Goal: Information Seeking & Learning: Understand process/instructions

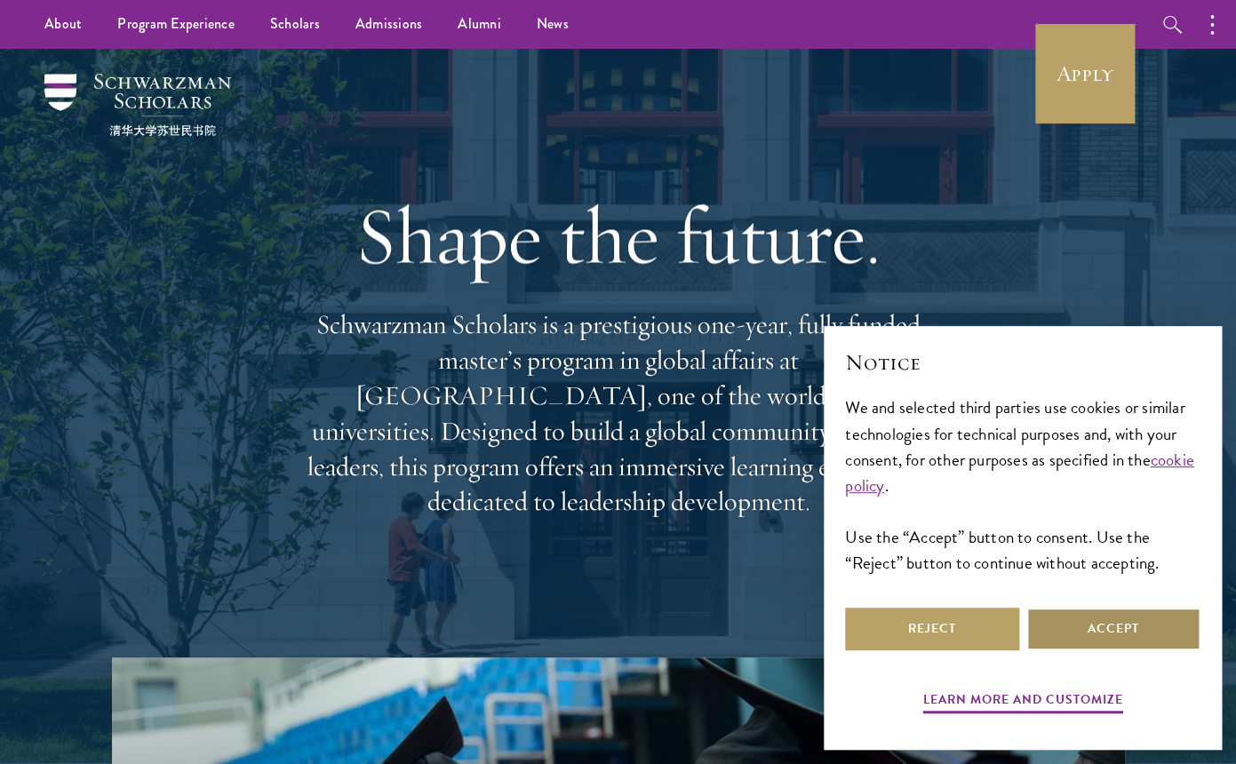
click at [1081, 626] on button "Accept" at bounding box center [1113, 629] width 174 height 43
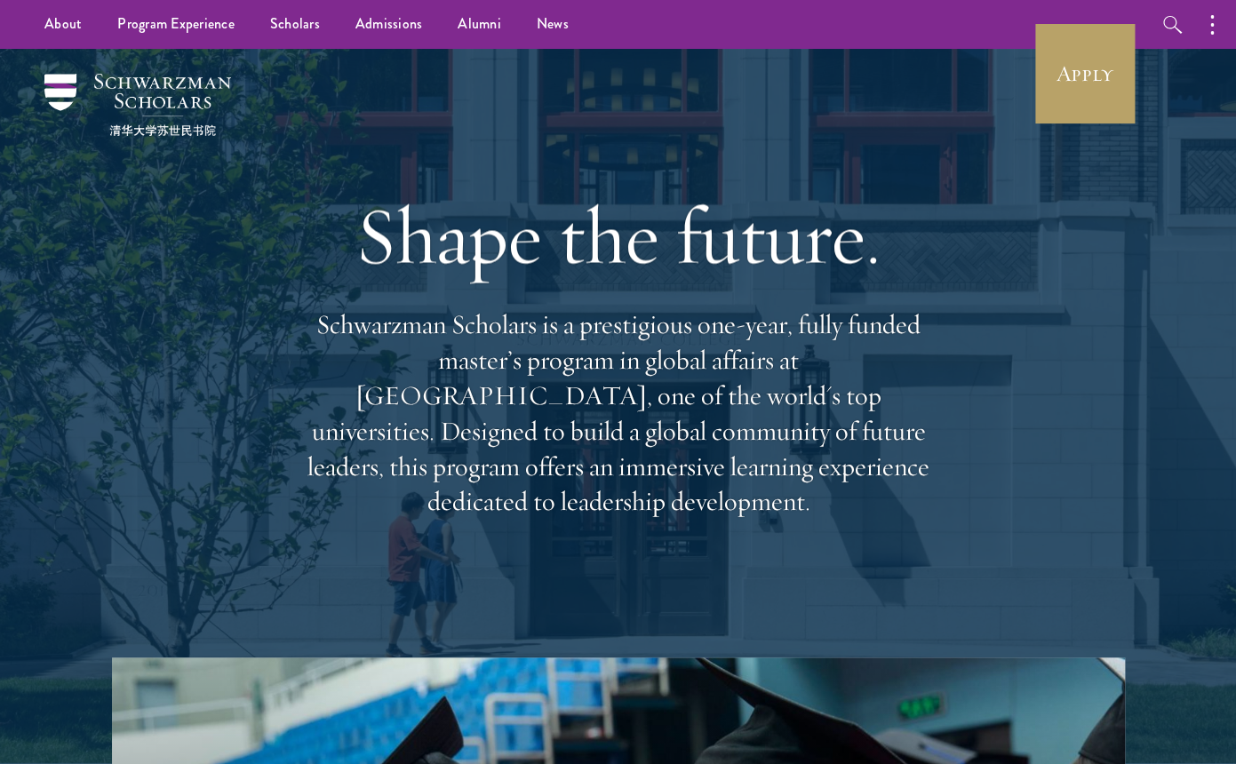
click at [827, 354] on p "Schwarzman Scholars is a prestigious one-year, fully funded master’s program in…" at bounding box center [619, 413] width 640 height 212
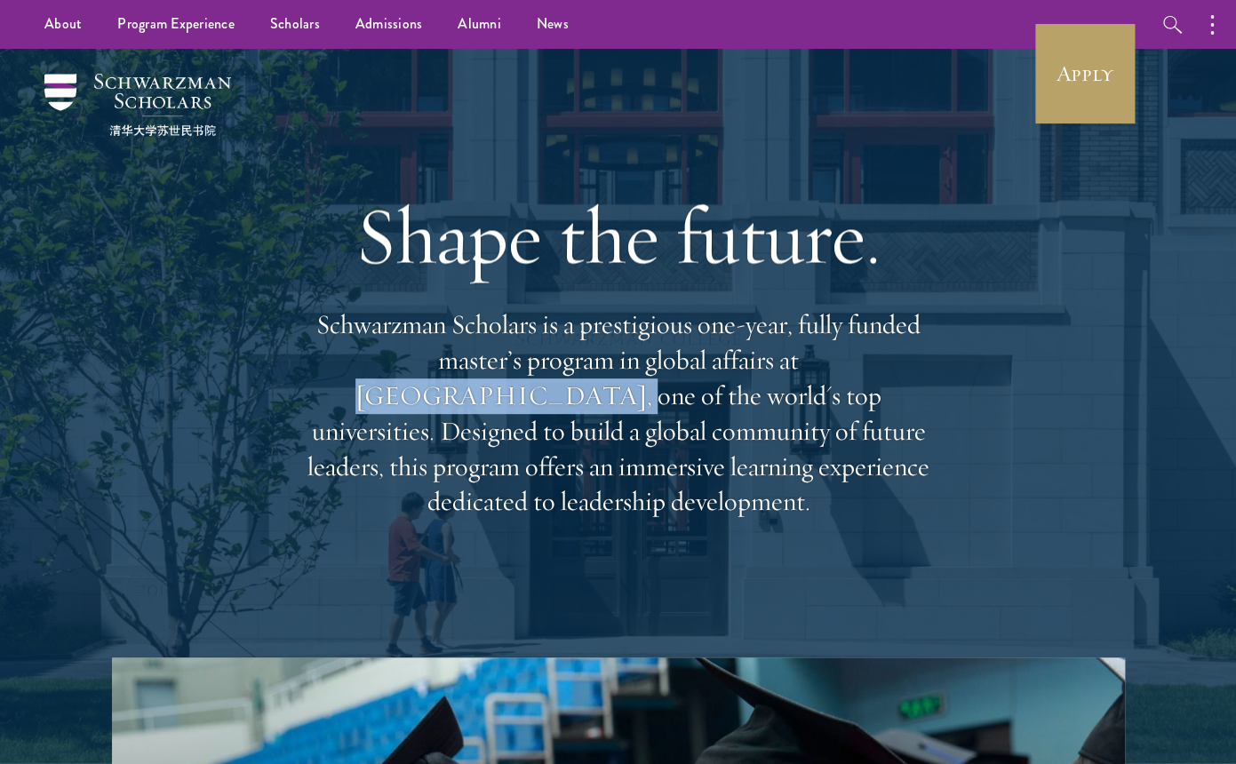
drag, startPoint x: 827, startPoint y: 354, endPoint x: 379, endPoint y: 397, distance: 449.9
click at [379, 397] on p "Schwarzman Scholars is a prestigious one-year, fully funded master’s program in…" at bounding box center [619, 413] width 640 height 212
copy p "[GEOGRAPHIC_DATA]"
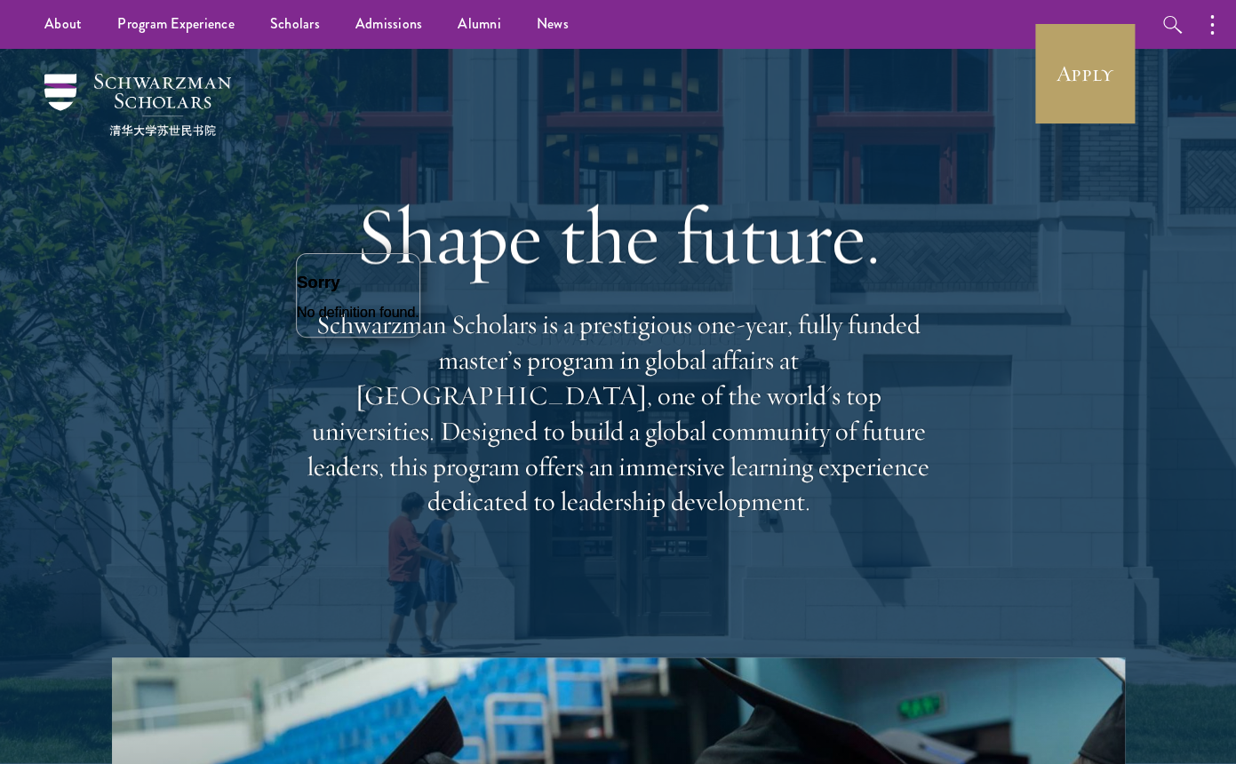
click at [805, 322] on p "Schwarzman Scholars is a prestigious one-year, fully funded master’s program in…" at bounding box center [619, 413] width 640 height 212
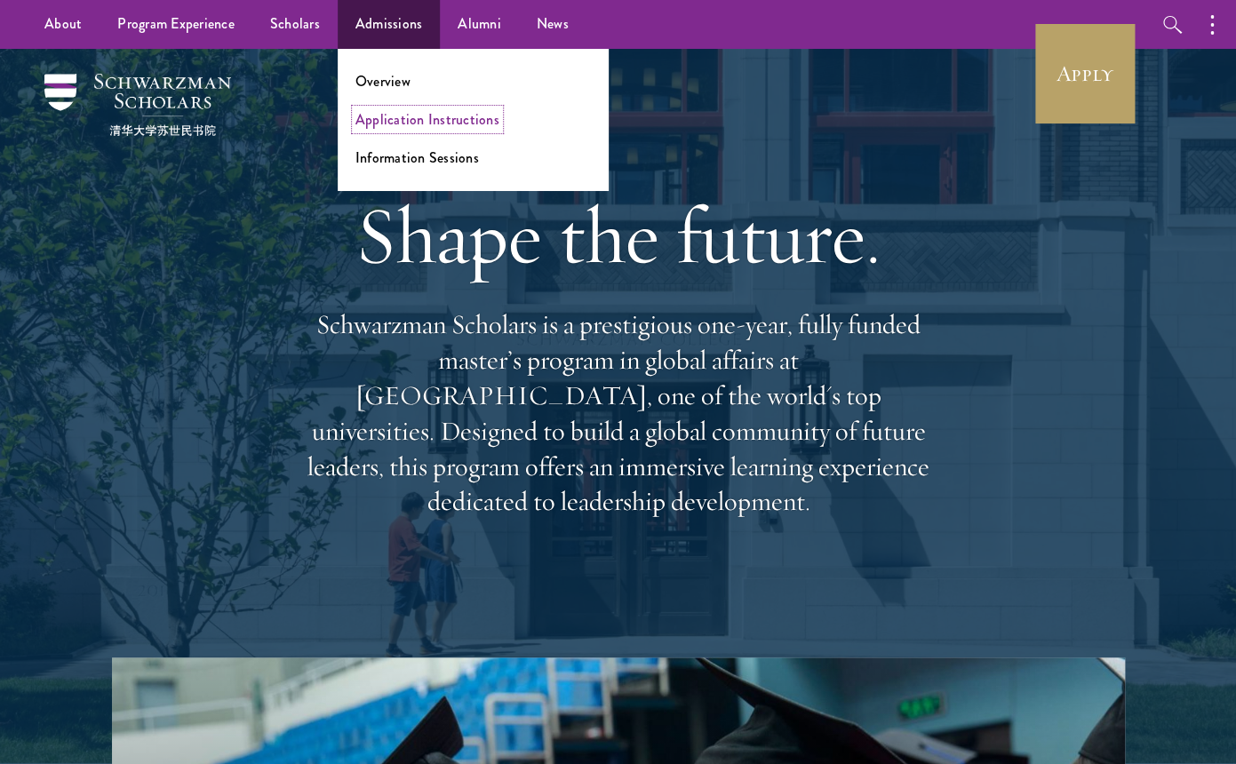
click at [373, 124] on link "Application Instructions" at bounding box center [427, 119] width 144 height 20
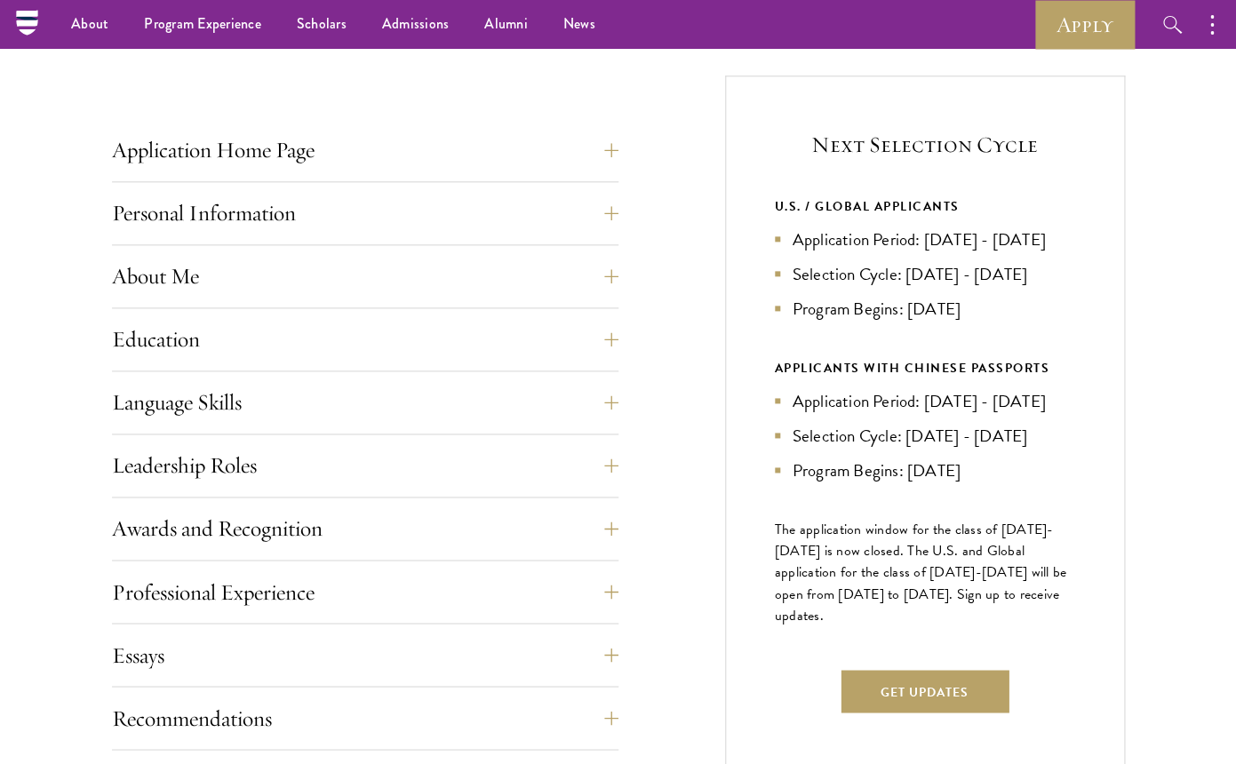
scroll to position [638, 0]
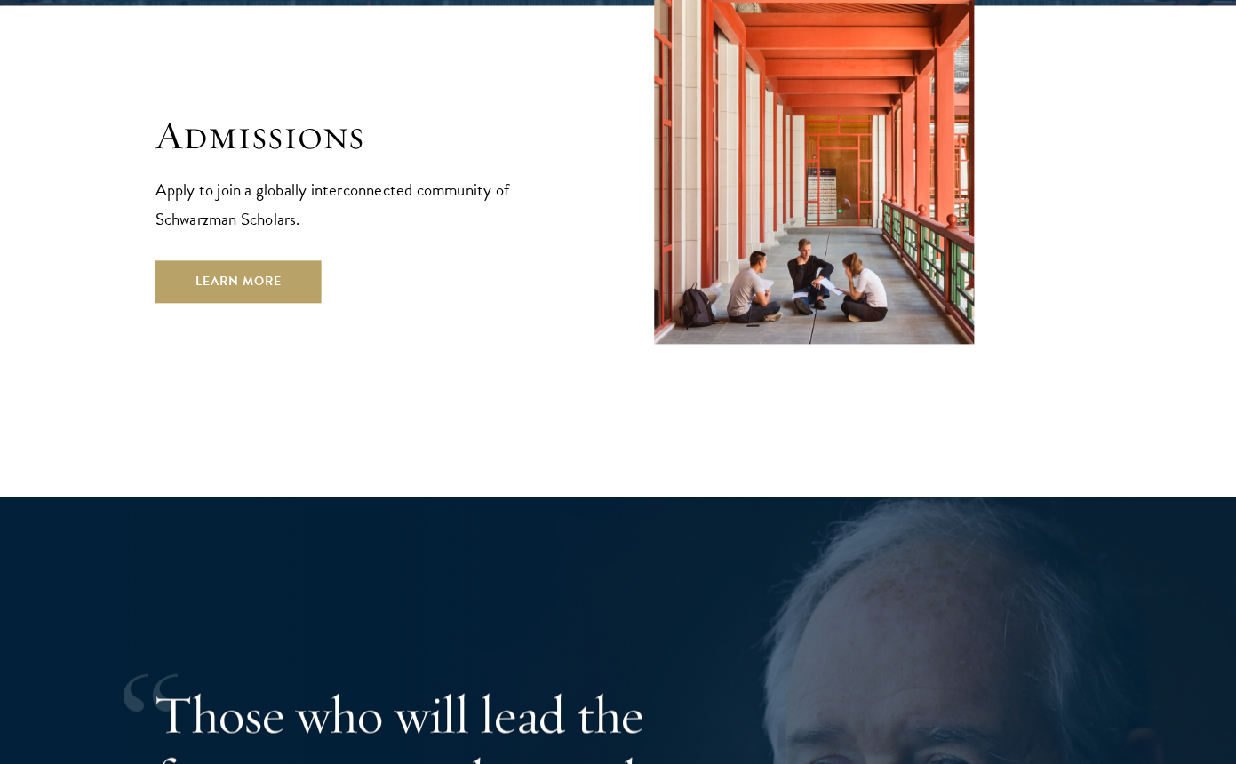
scroll to position [3169, 0]
